Goal: Entertainment & Leisure: Consume media (video, audio)

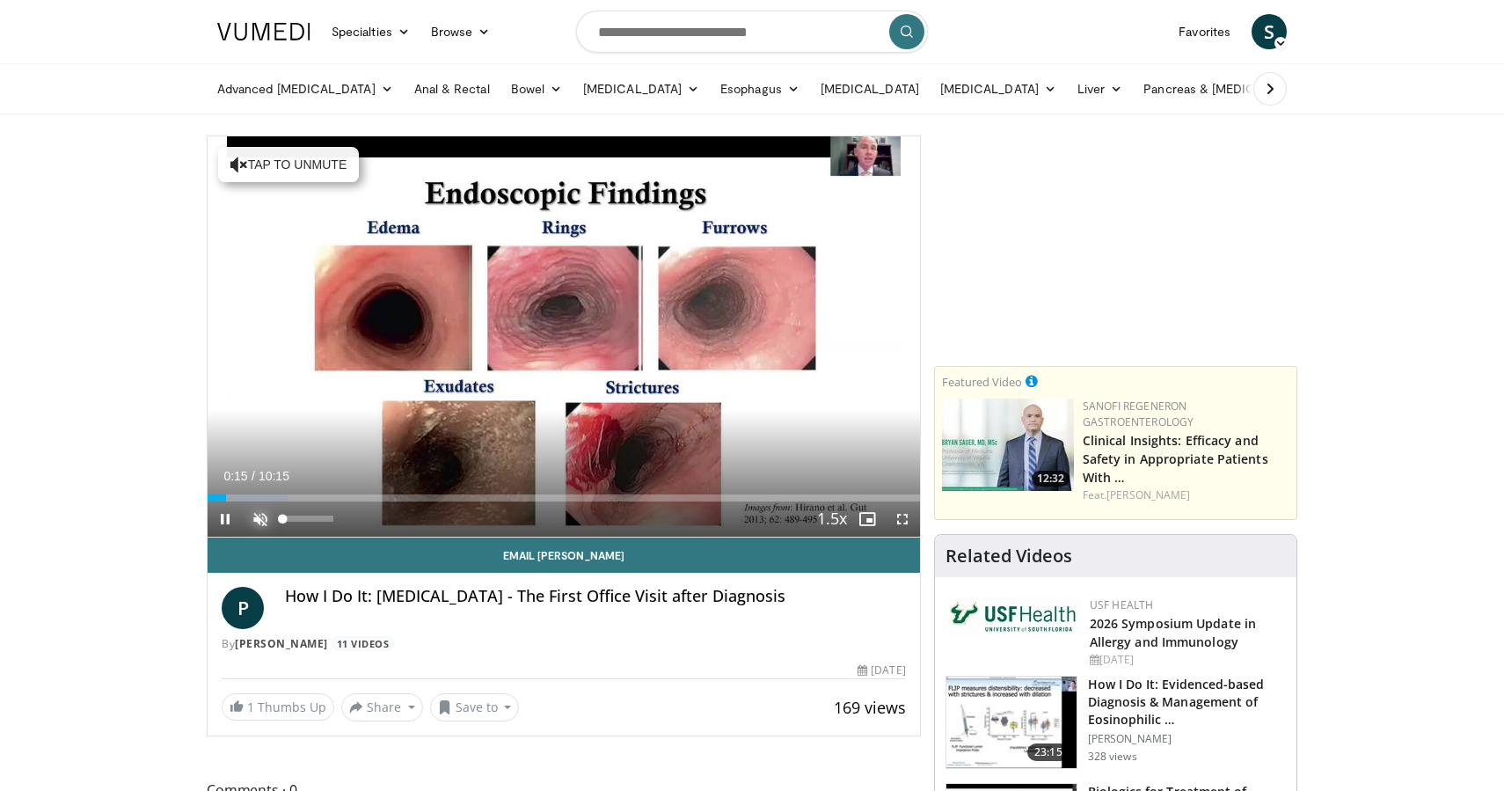
click at [261, 518] on span "Video Player" at bounding box center [260, 518] width 35 height 35
